Goal: Entertainment & Leisure: Consume media (video, audio)

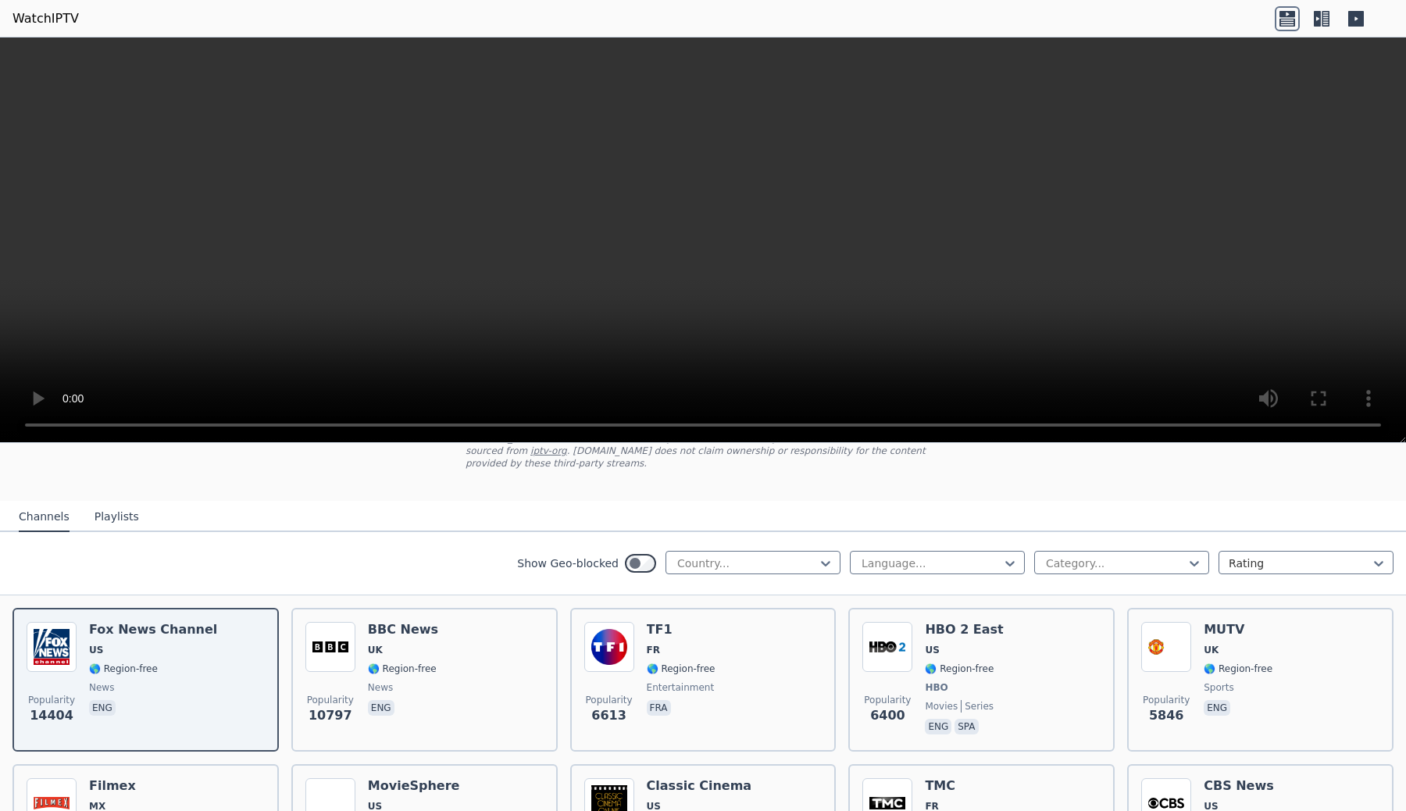
scroll to position [113, 0]
click at [708, 555] on div "Country..." at bounding box center [753, 563] width 175 height 23
type input "****"
click at [711, 596] on div "[GEOGRAPHIC_DATA]" at bounding box center [753, 598] width 175 height 28
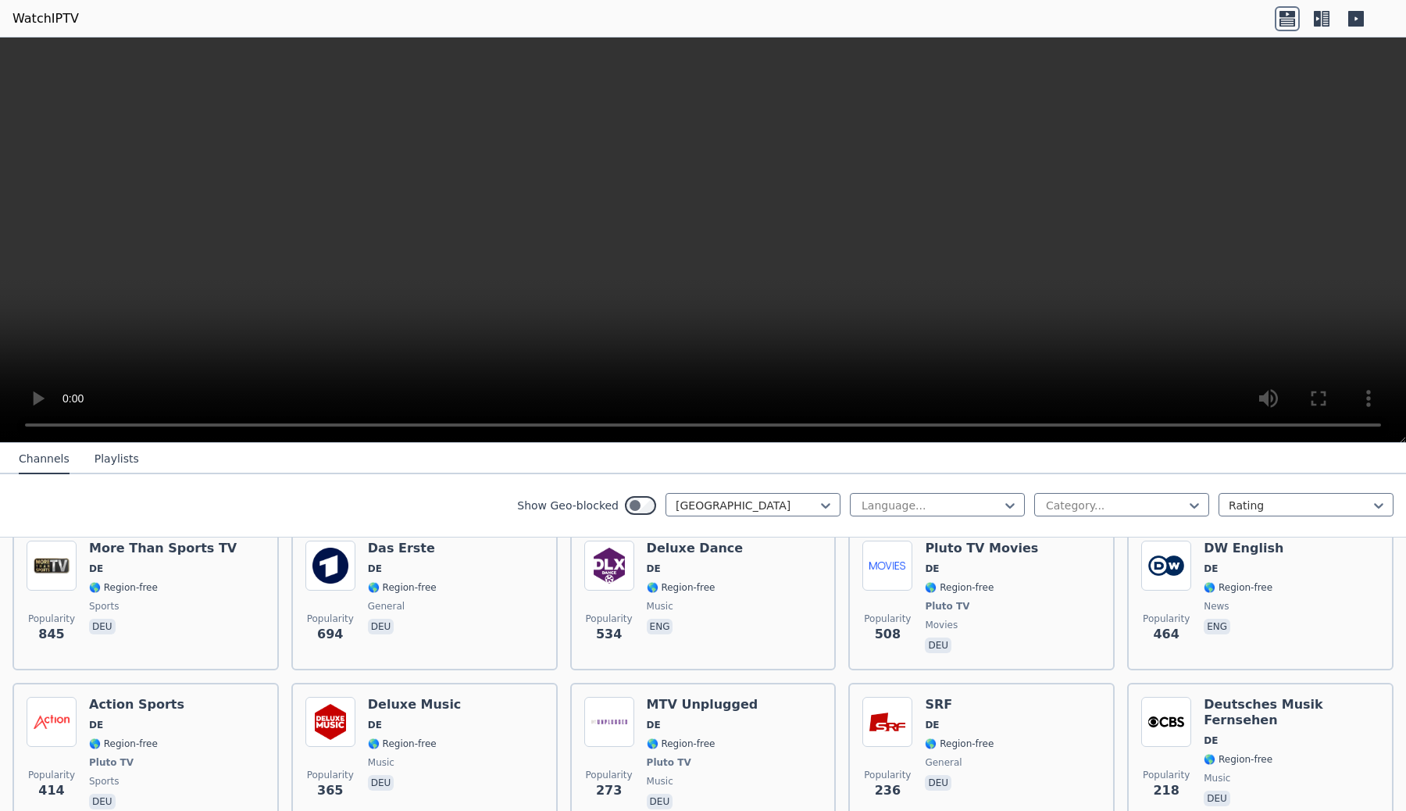
scroll to position [216, 0]
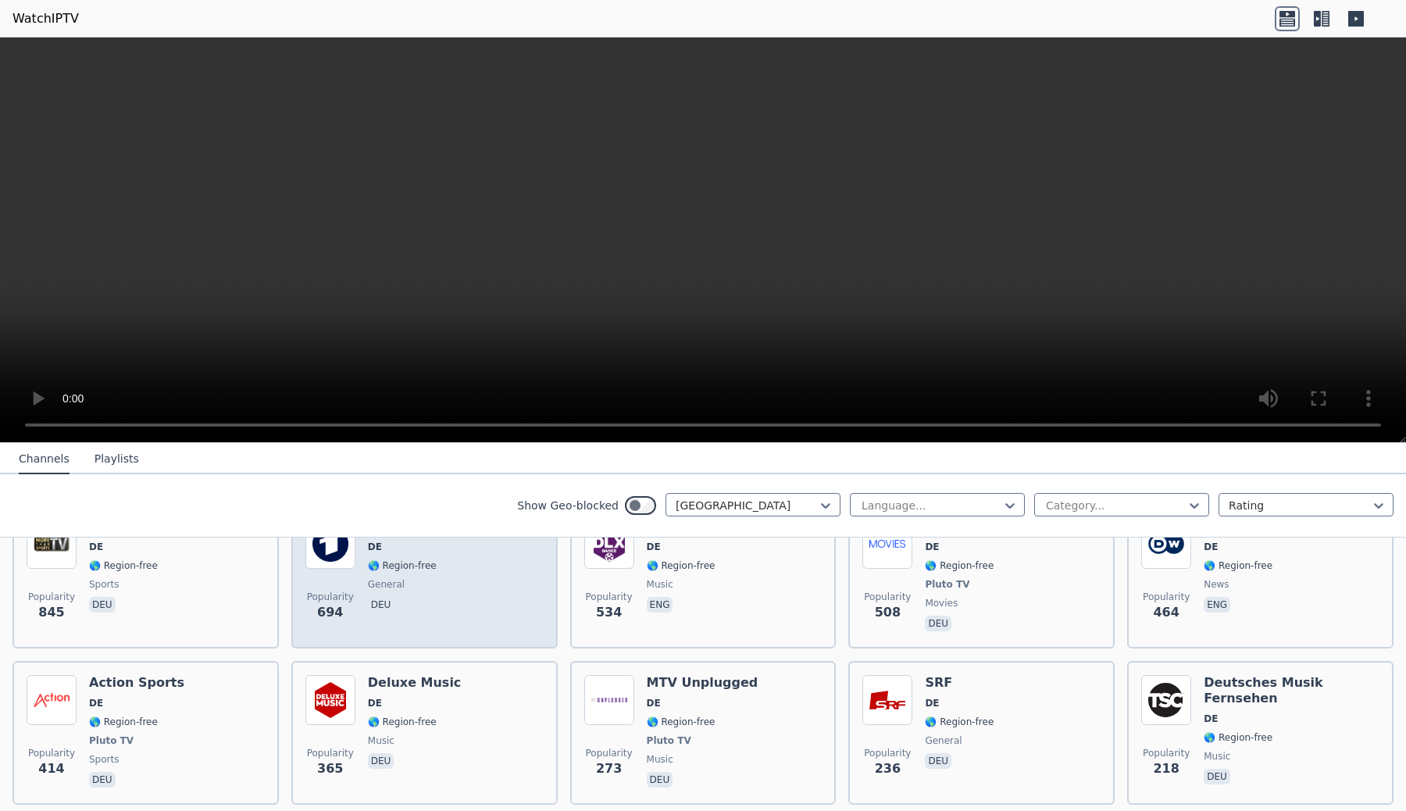
click at [459, 641] on div "Popularity 694 Das Erste DE 🌎 Region-free general deu" at bounding box center [424, 577] width 266 height 144
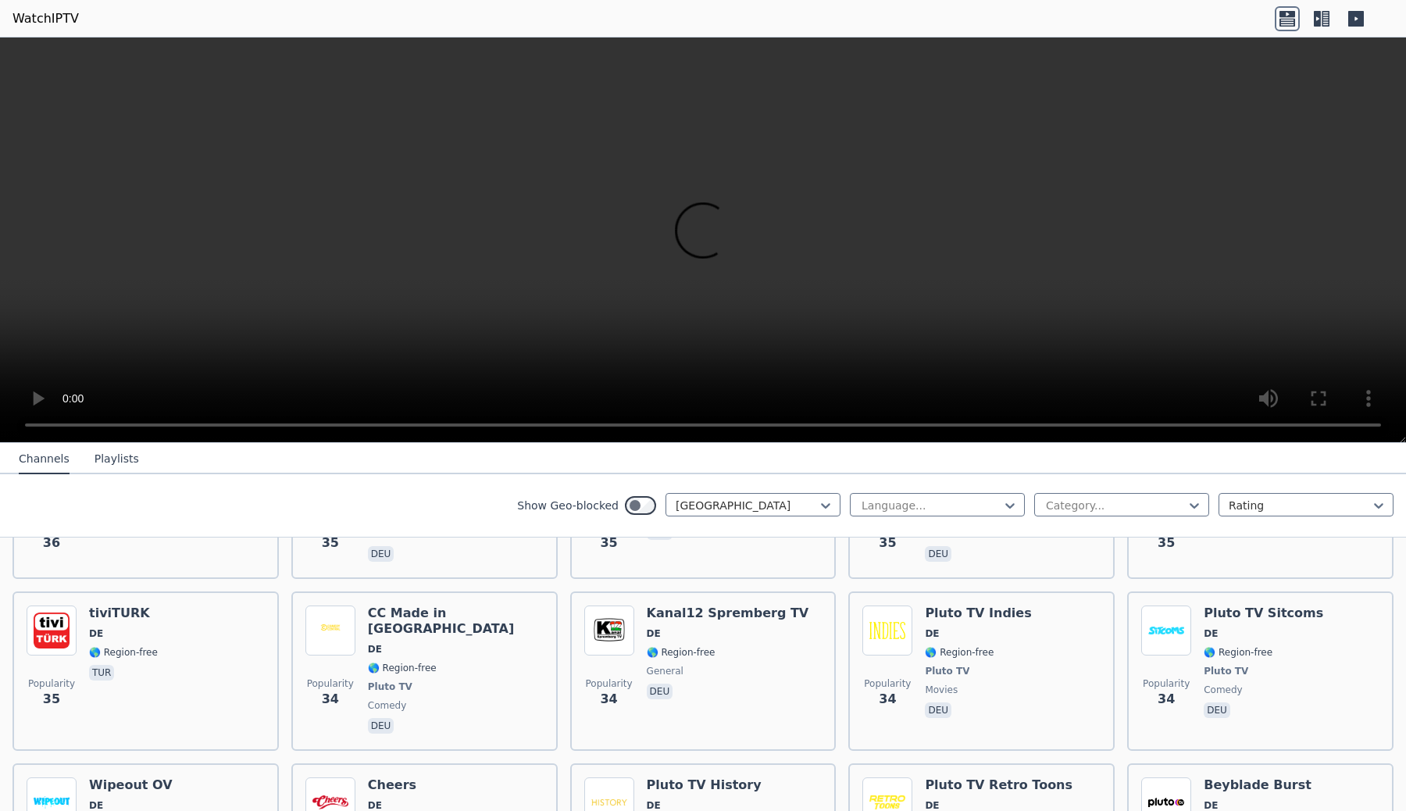
scroll to position [3496, 0]
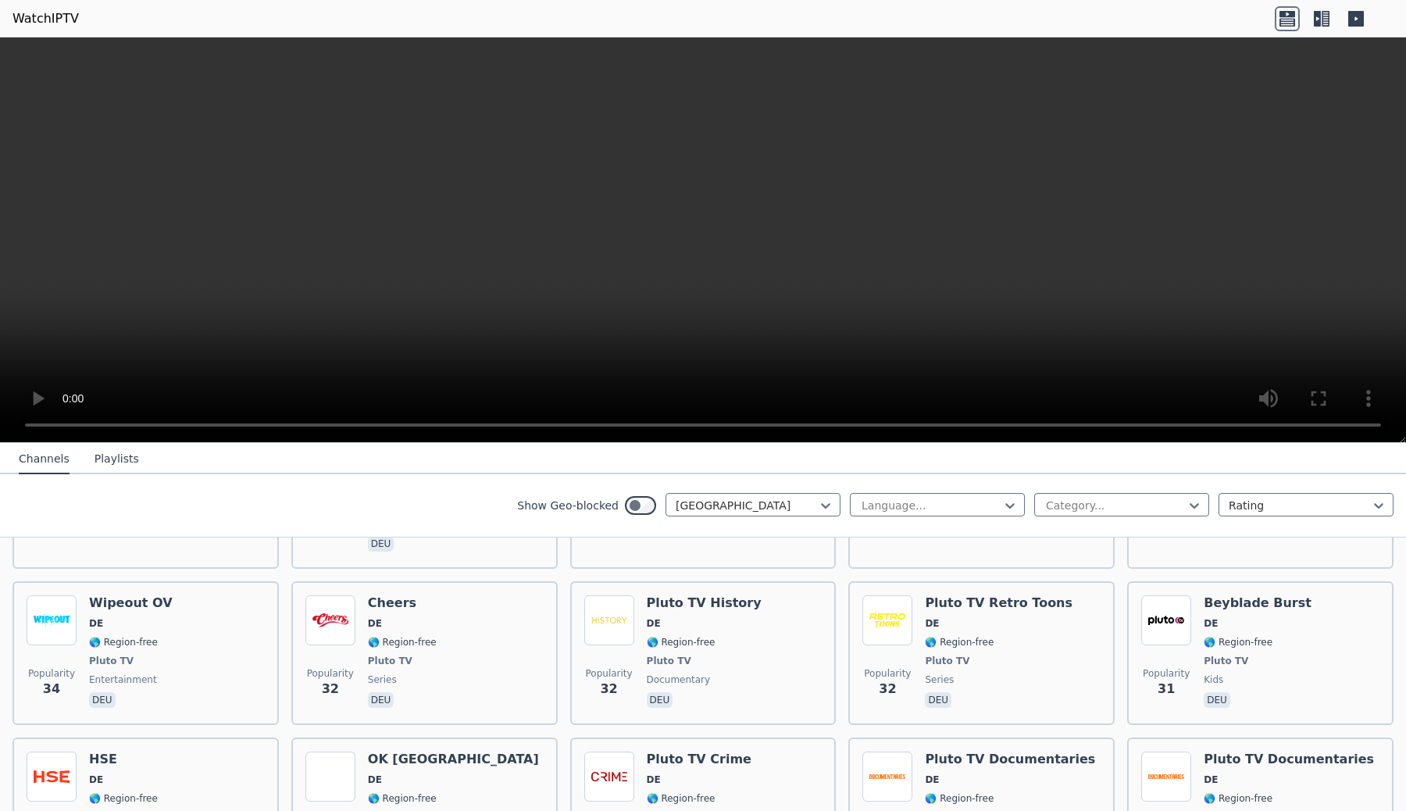
click at [121, 465] on button "Playlists" at bounding box center [117, 460] width 45 height 30
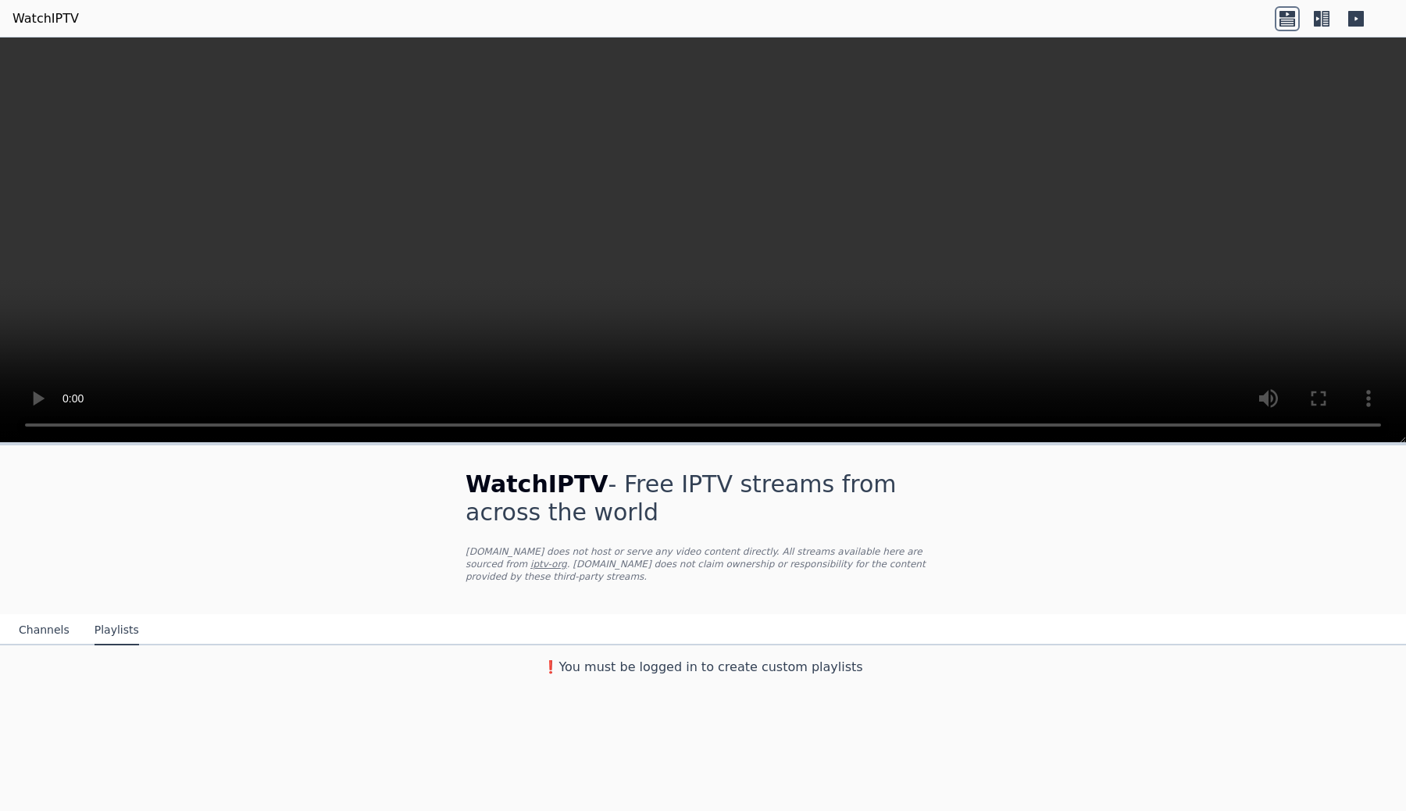
scroll to position [0, 0]
click at [36, 629] on button "Channels" at bounding box center [44, 631] width 51 height 30
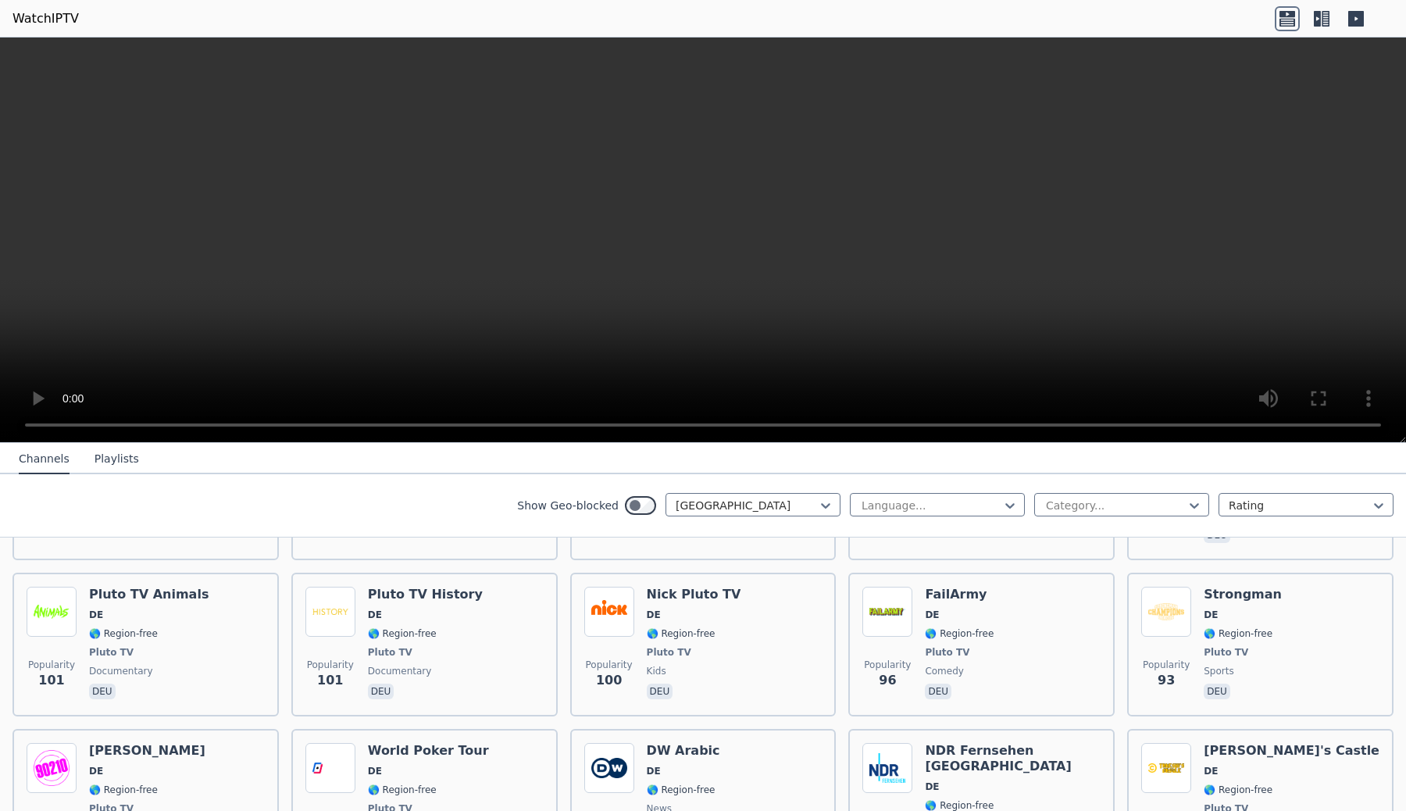
scroll to position [1268, 0]
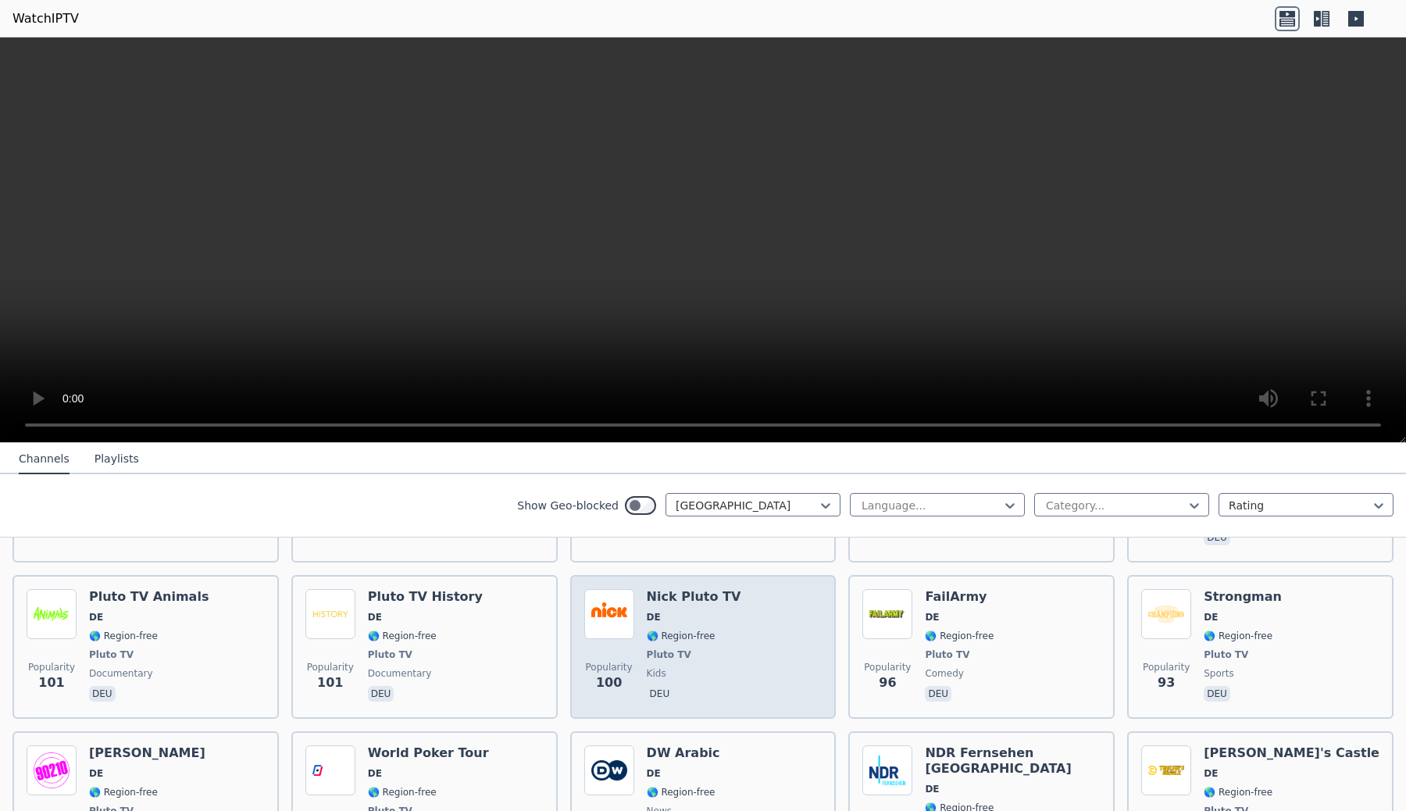
click at [598, 589] on img at bounding box center [609, 614] width 50 height 50
